Goal: Feedback & Contribution: Submit feedback/report problem

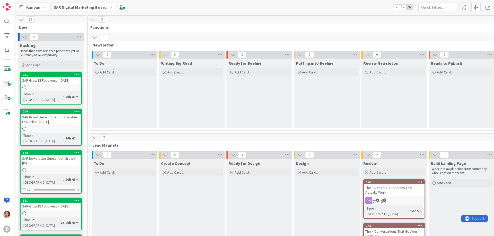
scroll to position [77, 0]
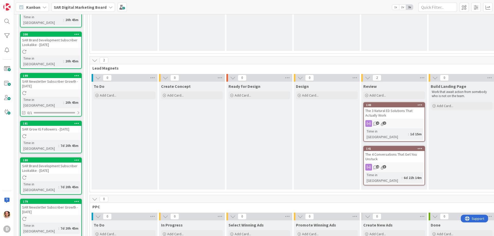
click at [394, 118] on div "The 3 Natural ED Solutions That Actually Work" at bounding box center [394, 113] width 61 height 11
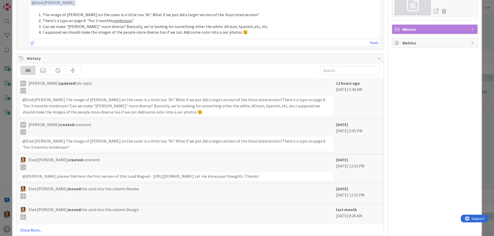
scroll to position [198, 0]
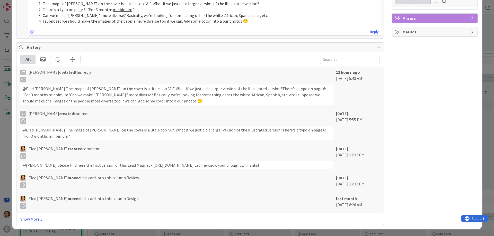
click at [32, 219] on link "Show More..." at bounding box center [199, 219] width 359 height 6
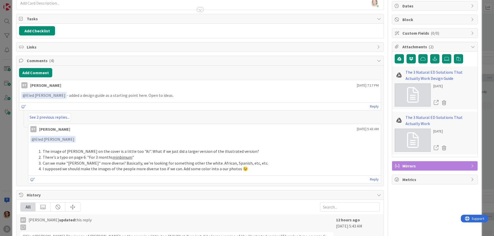
scroll to position [51, 0]
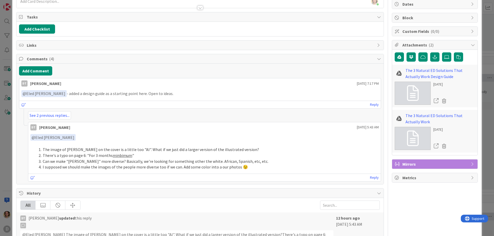
click at [377, 194] on icon at bounding box center [379, 193] width 4 height 4
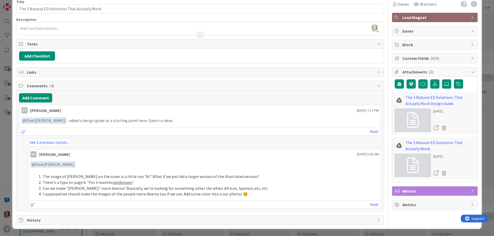
scroll to position [24, 0]
drag, startPoint x: 76, startPoint y: 196, endPoint x: 152, endPoint y: 189, distance: 76.7
click at [148, 190] on ol "The image of [PERSON_NAME] on the cover is a little too "AI". What if we just d…" at bounding box center [204, 185] width 348 height 23
drag, startPoint x: 132, startPoint y: 195, endPoint x: 184, endPoint y: 195, distance: 52.0
click at [184, 195] on li "I supposed we should make the images of the people more diverse too if we can. …" at bounding box center [208, 194] width 342 height 6
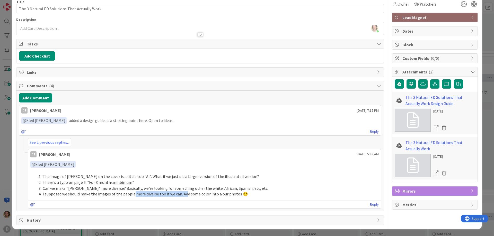
click at [184, 195] on li "I supposed we should make the images of the people more diverse too if we can. …" at bounding box center [208, 194] width 342 height 6
drag, startPoint x: 45, startPoint y: 181, endPoint x: 113, endPoint y: 183, distance: 69.0
click at [113, 183] on li "There's a typo on page 6: "For 3 months minbimum "" at bounding box center [208, 183] width 342 height 6
click at [113, 183] on u "minbimum" at bounding box center [123, 182] width 20 height 5
drag, startPoint x: 51, startPoint y: 189, endPoint x: 118, endPoint y: 189, distance: 67.4
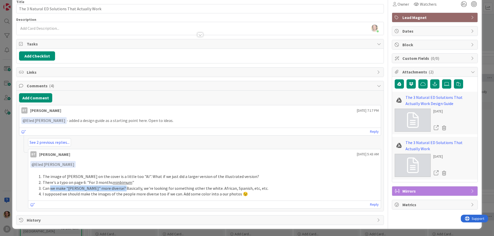
click at [118, 189] on li "Can we make "[PERSON_NAME]" more diverse? Basically, we're looking for somethin…" at bounding box center [208, 189] width 342 height 6
click at [120, 189] on li "Can we make "[PERSON_NAME]" more diverse? Basically, we're looking for somethin…" at bounding box center [208, 189] width 342 height 6
drag, startPoint x: 108, startPoint y: 189, endPoint x: 164, endPoint y: 189, distance: 55.6
click at [163, 189] on li "Can we make "[PERSON_NAME]" more diverse? Basically, we're looking for somethin…" at bounding box center [208, 189] width 342 height 6
click at [164, 189] on li "Can we make "[PERSON_NAME]" more diverse? Basically, we're looking for somethin…" at bounding box center [208, 189] width 342 height 6
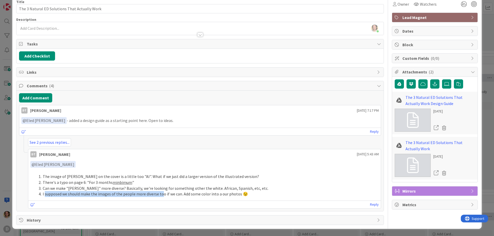
drag, startPoint x: 45, startPoint y: 194, endPoint x: 161, endPoint y: 194, distance: 116.3
click at [161, 194] on li "I supposed we should make the images of the people more diverse too if we can. …" at bounding box center [208, 194] width 342 height 6
click at [162, 194] on li "I supposed we should make the images of the people more diverse too if we can. …" at bounding box center [208, 194] width 342 height 6
drag, startPoint x: 105, startPoint y: 195, endPoint x: 193, endPoint y: 195, distance: 87.7
click at [192, 195] on li "I supposed we should make the images of the people more diverse too if we can. …" at bounding box center [208, 194] width 342 height 6
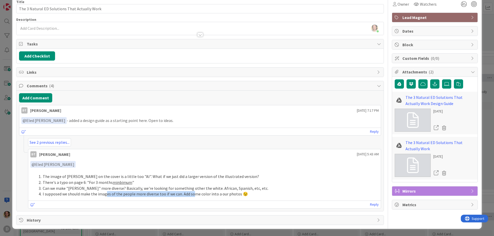
click at [193, 195] on li "I supposed we should make the images of the people more diverse too if we can. …" at bounding box center [208, 194] width 342 height 6
drag, startPoint x: 237, startPoint y: 194, endPoint x: 44, endPoint y: 194, distance: 192.9
click at [44, 194] on li "I supposed we should make the images of the people more diverse too if we can. …" at bounding box center [208, 194] width 342 height 6
